Goal: Check status: Check status

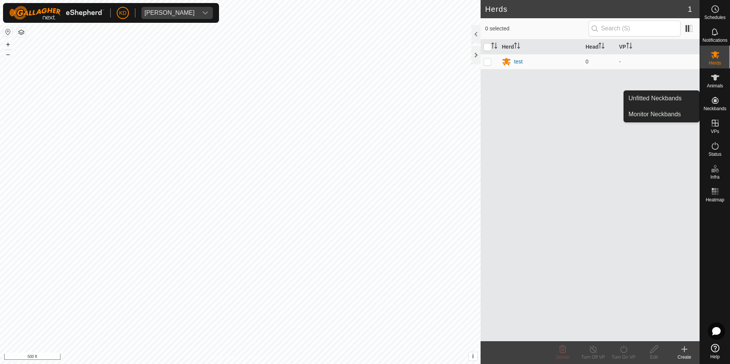
click at [714, 103] on icon at bounding box center [715, 100] width 7 height 7
click at [680, 103] on link "Unfitted Neckbands" at bounding box center [661, 98] width 75 height 15
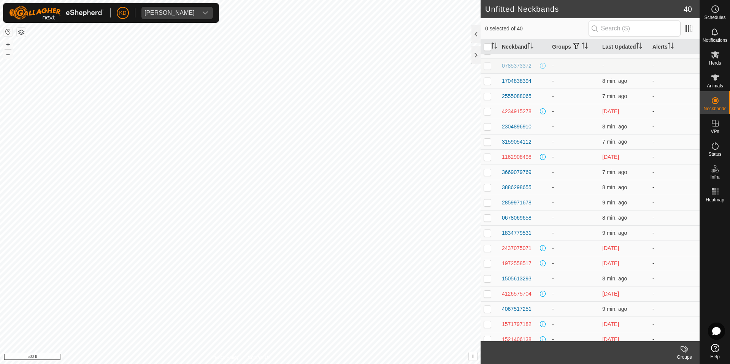
scroll to position [321, 0]
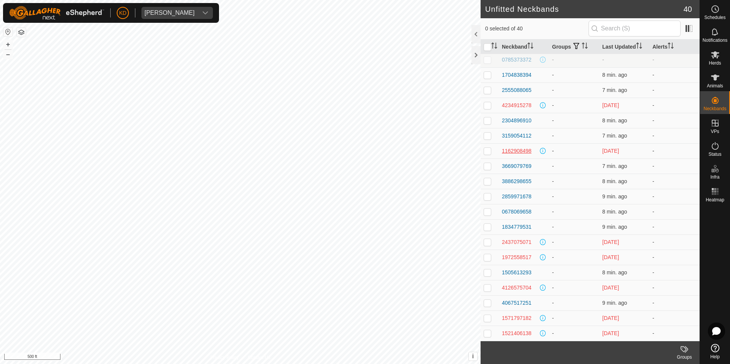
click at [513, 151] on div "1162908498" at bounding box center [517, 151] width 30 height 8
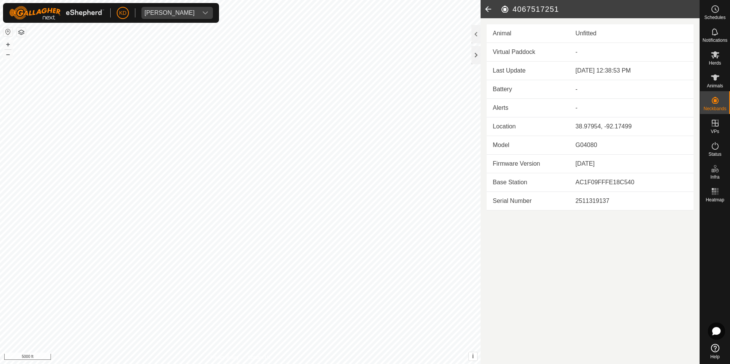
click at [492, 11] on icon at bounding box center [488, 9] width 15 height 18
click at [488, 10] on icon at bounding box center [488, 9] width 15 height 18
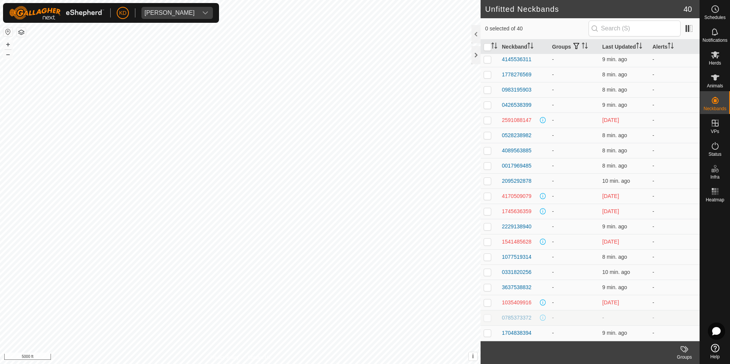
scroll to position [46, 0]
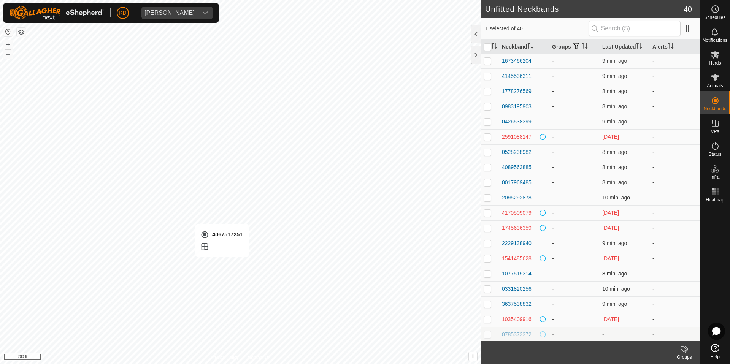
checkbox input "false"
checkbox input "true"
checkbox input "false"
checkbox input "true"
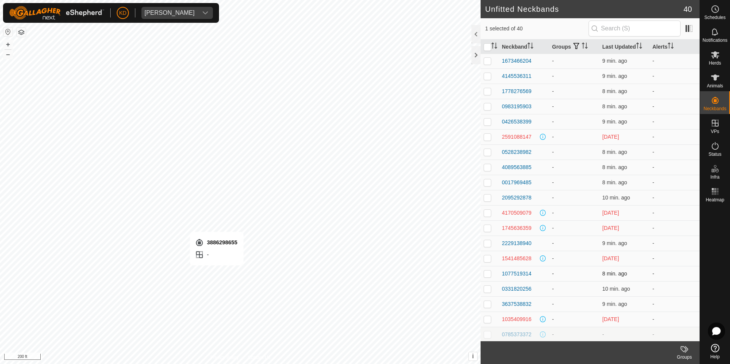
checkbox input "false"
checkbox input "true"
checkbox input "false"
checkbox input "true"
checkbox input "false"
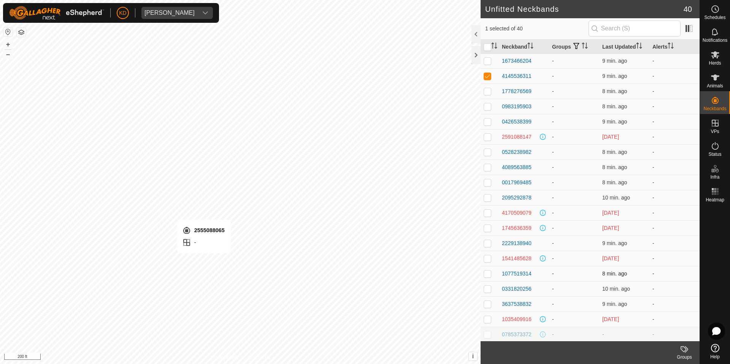
checkbox input "false"
checkbox input "true"
